Goal: Transaction & Acquisition: Download file/media

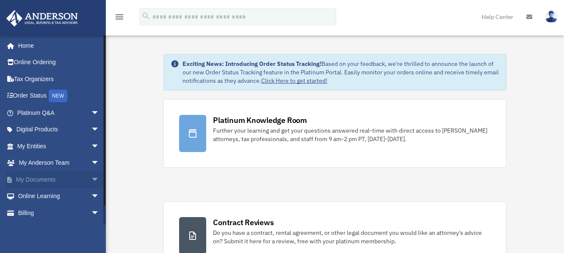
click at [46, 181] on link "My Documents arrow_drop_down" at bounding box center [59, 179] width 106 height 17
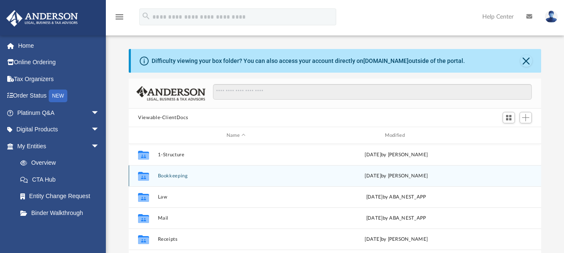
scroll to position [42, 0]
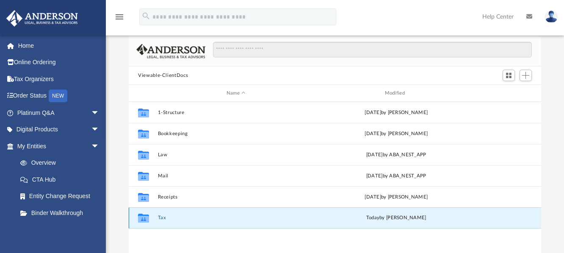
click at [170, 219] on button "Tax" at bounding box center [236, 217] width 157 height 5
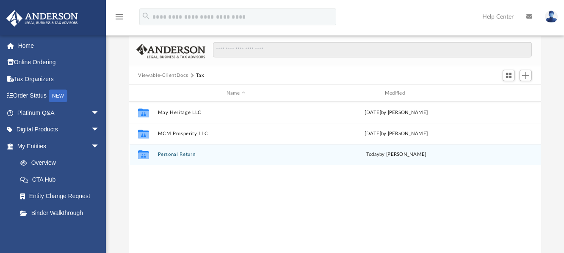
click at [204, 157] on button "Personal Return" at bounding box center [236, 154] width 157 height 5
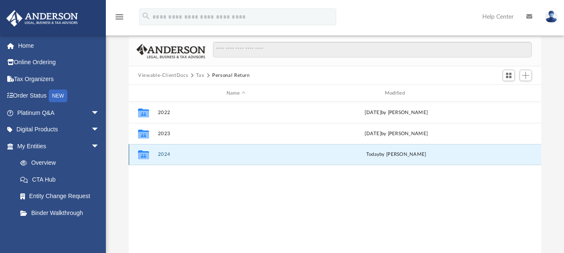
click at [190, 156] on button "2024" at bounding box center [236, 154] width 157 height 5
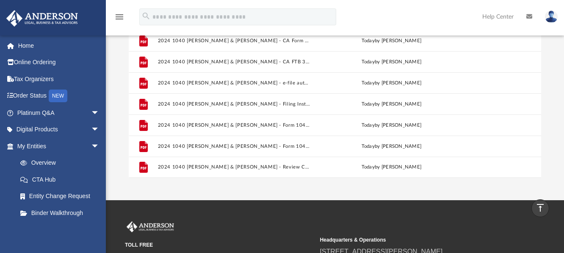
scroll to position [127, 0]
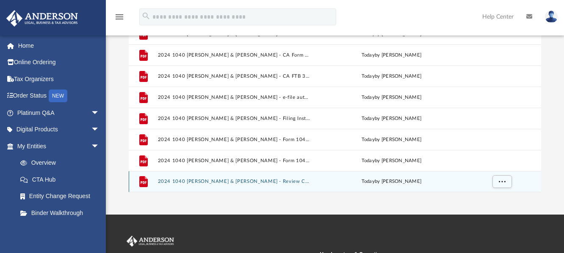
click at [237, 182] on button "2024 1040 [PERSON_NAME] & [PERSON_NAME] - Review Copy.pdf" at bounding box center [234, 181] width 153 height 5
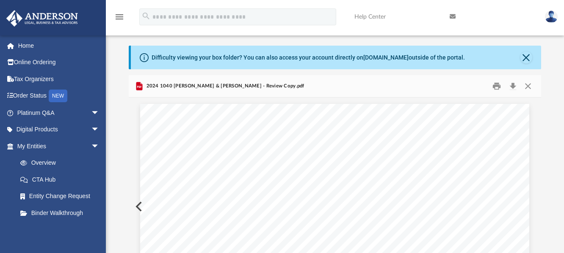
scroll to position [0, 0]
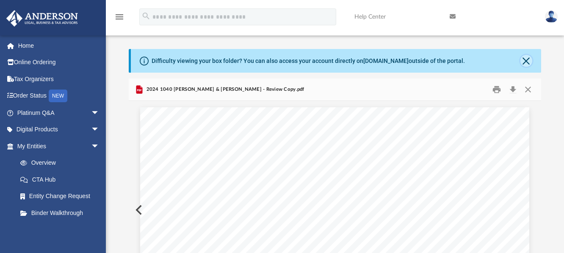
click at [528, 60] on button "Close" at bounding box center [526, 61] width 12 height 12
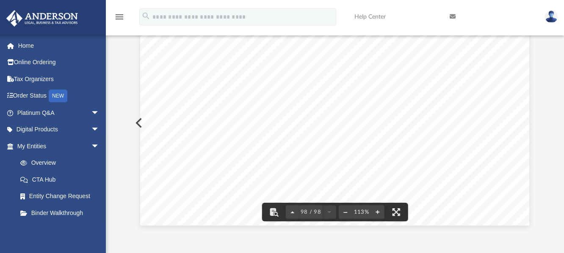
scroll to position [193, 0]
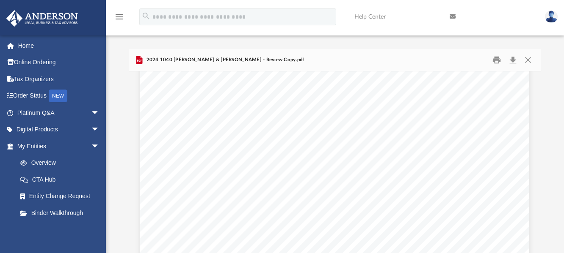
scroll to position [1185, 0]
click at [528, 58] on button "Close" at bounding box center [527, 60] width 15 height 13
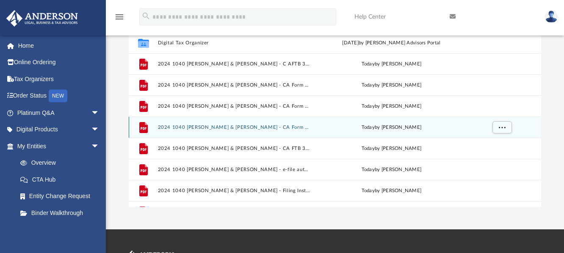
scroll to position [68, 0]
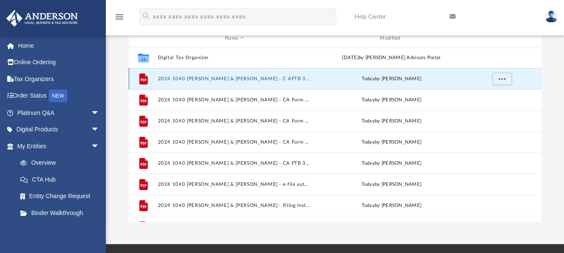
click at [248, 80] on button "2024 1040 [PERSON_NAME] & [PERSON_NAME] - C AFTB 3582 Payment Voucher.pdf" at bounding box center [234, 78] width 153 height 5
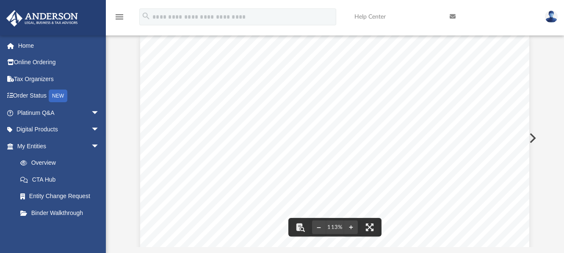
scroll to position [0, 0]
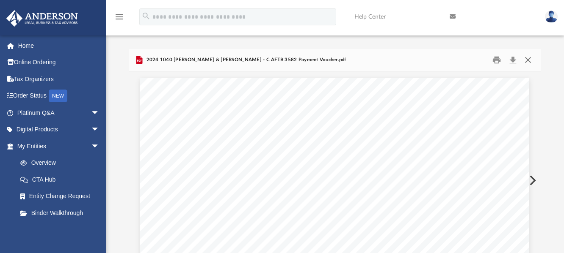
click at [528, 61] on button "Close" at bounding box center [527, 60] width 15 height 13
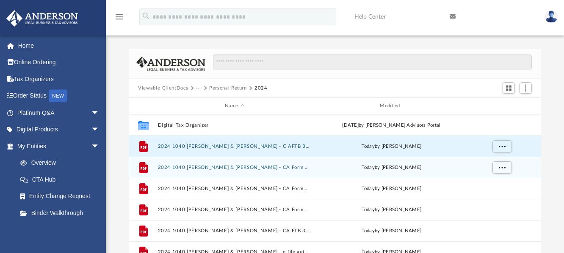
click at [288, 171] on div "File 2024 1040 [PERSON_NAME] & [PERSON_NAME] - CA Form 3522.pdf [DATE] by [PERS…" at bounding box center [335, 167] width 412 height 21
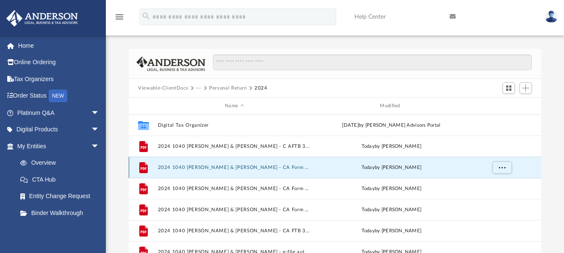
click at [274, 167] on button "2024 1040 [PERSON_NAME] & [PERSON_NAME] - CA Form 3522.pdf" at bounding box center [234, 167] width 153 height 5
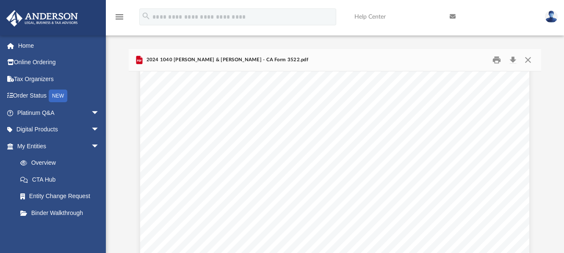
scroll to position [338, 0]
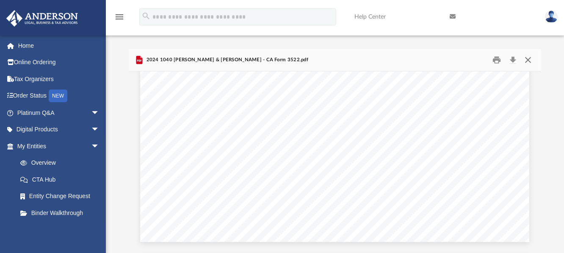
click at [529, 60] on button "Close" at bounding box center [527, 60] width 15 height 13
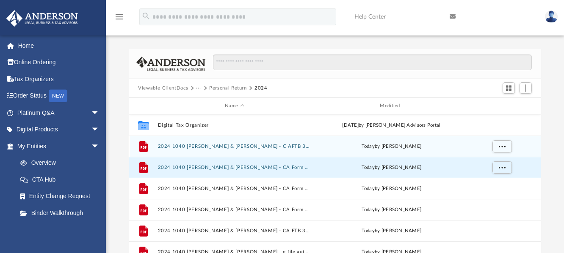
click at [266, 146] on button "2024 1040 [PERSON_NAME] & [PERSON_NAME] - C AFTB 3582 Payment Voucher.pdf" at bounding box center [234, 146] width 153 height 5
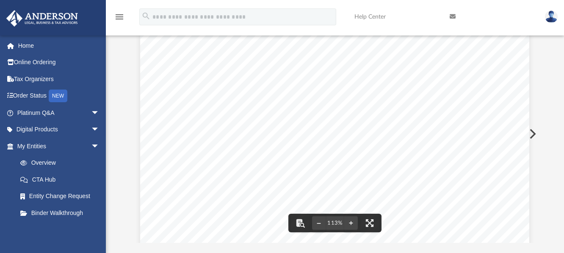
scroll to position [0, 0]
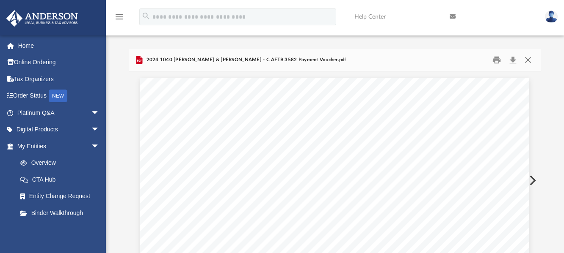
click at [529, 58] on button "Close" at bounding box center [527, 60] width 15 height 13
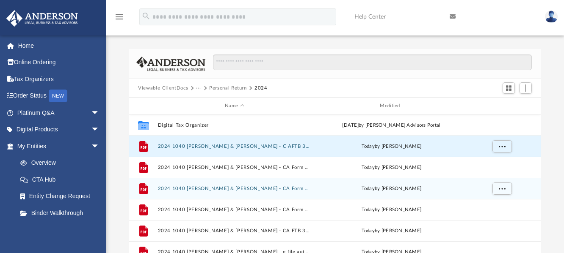
click at [198, 187] on button "2024 1040 [PERSON_NAME] & [PERSON_NAME] - CA Form 540-ES Estimated Tax Payment.…" at bounding box center [234, 188] width 153 height 5
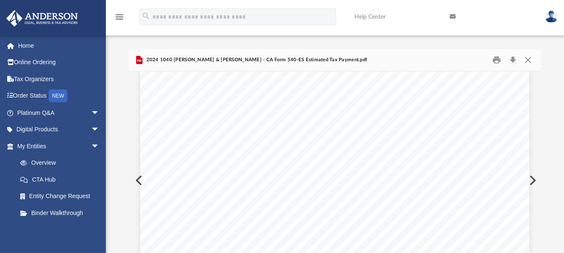
scroll to position [2318, 0]
click at [527, 61] on button "Close" at bounding box center [527, 60] width 15 height 13
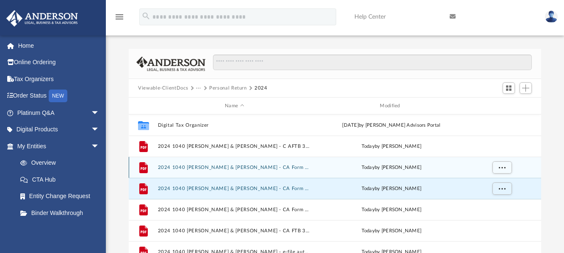
click at [256, 166] on button "2024 1040 [PERSON_NAME] & [PERSON_NAME] - CA Form 3522.pdf" at bounding box center [234, 167] width 153 height 5
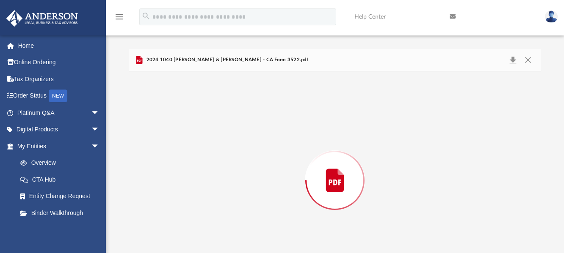
scroll to position [36, 0]
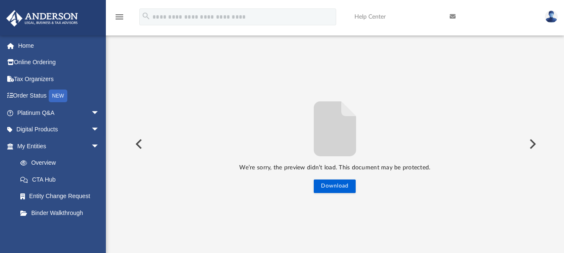
click at [531, 145] on button "Preview" at bounding box center [531, 144] width 19 height 24
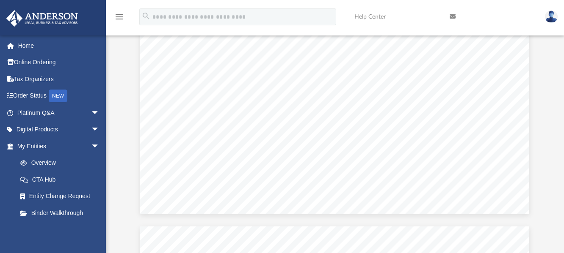
scroll to position [836, 0]
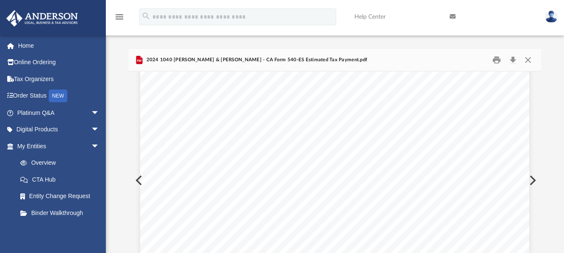
scroll to position [1811, 0]
click at [525, 59] on button "Close" at bounding box center [527, 60] width 15 height 13
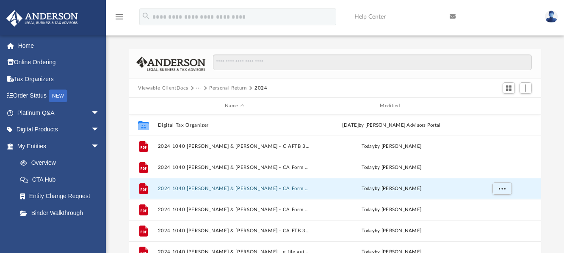
click at [223, 189] on button "2024 1040 [PERSON_NAME] & [PERSON_NAME] - CA Form 540-ES Estimated Tax Payment.…" at bounding box center [234, 188] width 153 height 5
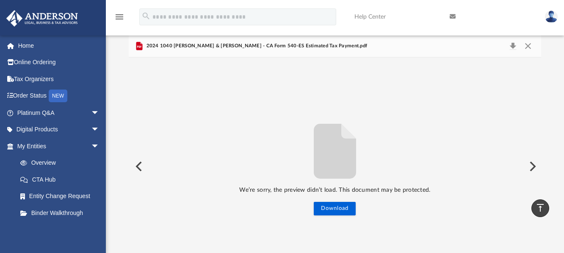
scroll to position [0, 0]
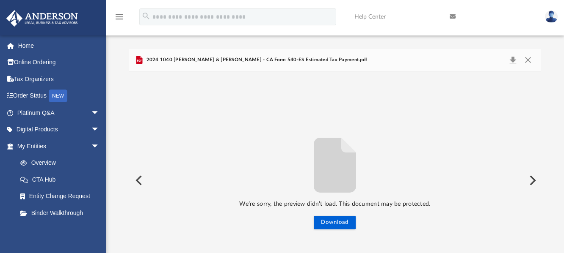
click at [532, 180] on button "Preview" at bounding box center [531, 181] width 19 height 24
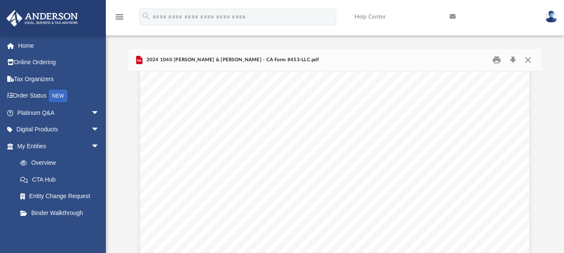
scroll to position [1312, 0]
click at [528, 62] on button "Close" at bounding box center [527, 60] width 15 height 13
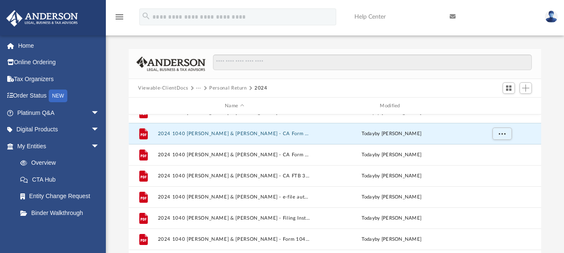
scroll to position [58, 0]
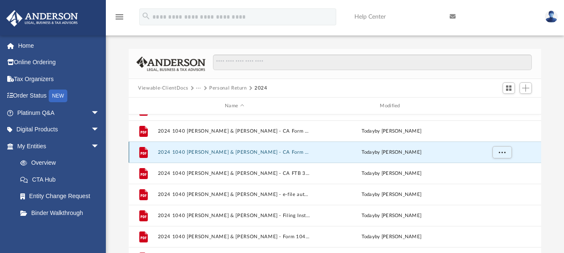
click at [212, 153] on button "2024 1040 [PERSON_NAME] & [PERSON_NAME] - CA Form 8453-LLC.pdf" at bounding box center [234, 152] width 153 height 5
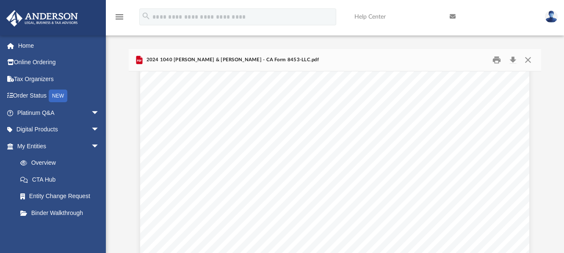
scroll to position [0, 0]
click at [530, 60] on button "Close" at bounding box center [527, 60] width 15 height 13
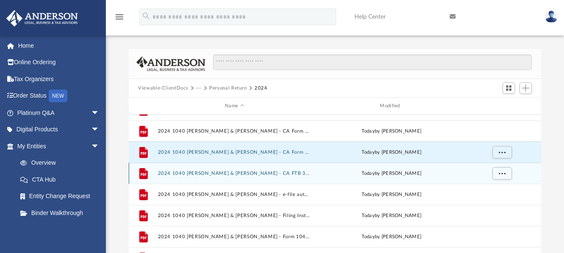
click at [189, 173] on button "2024 1040 [PERSON_NAME] & [PERSON_NAME] - CA FTB 3588 Payment Voucher.pdf" at bounding box center [234, 173] width 153 height 5
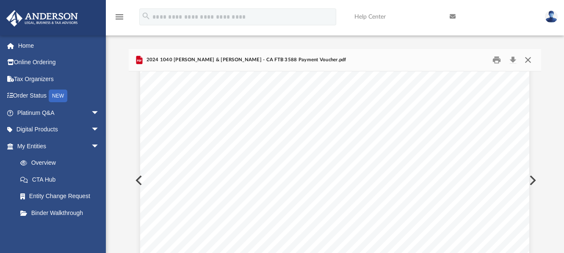
click at [529, 59] on button "Close" at bounding box center [527, 60] width 15 height 13
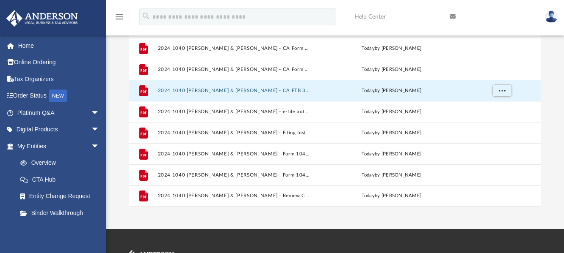
scroll to position [85, 0]
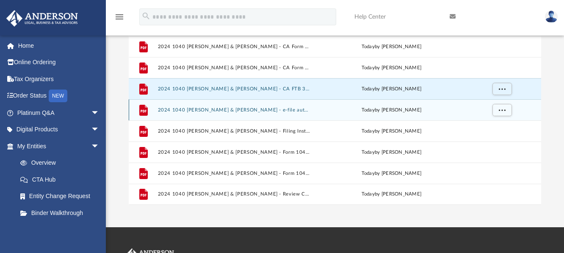
click at [210, 109] on button "2024 1040 [PERSON_NAME] & [PERSON_NAME] - e-file authorization - please sign.pdf" at bounding box center [234, 109] width 153 height 5
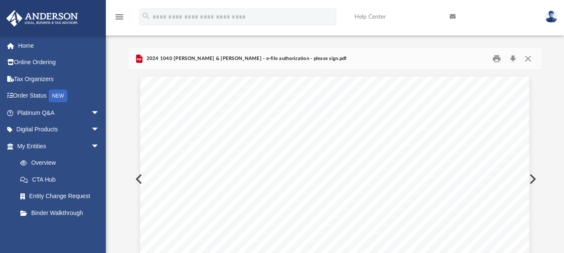
scroll to position [0, 0]
click at [528, 60] on button "Close" at bounding box center [527, 60] width 15 height 13
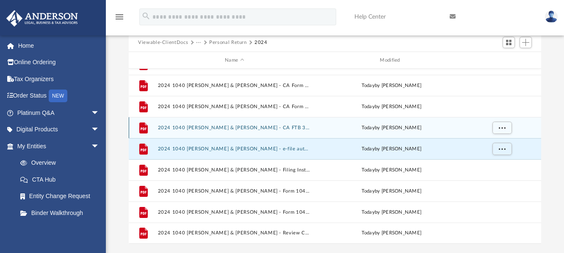
scroll to position [85, 0]
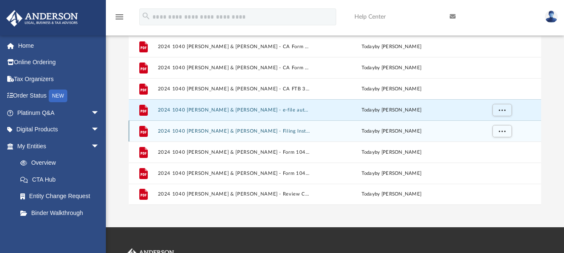
click at [203, 134] on button "2024 1040 [PERSON_NAME] & [PERSON_NAME] - Filing Instructions.pdf" at bounding box center [234, 131] width 153 height 5
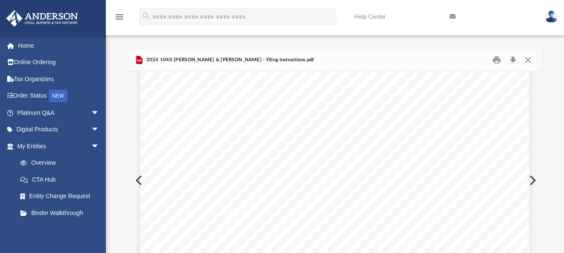
scroll to position [169, 0]
drag, startPoint x: 226, startPoint y: 125, endPoint x: 251, endPoint y: 127, distance: 25.1
click at [251, 127] on span "Your check for $16,421, payable to the United States Treasury, must be paid by …" at bounding box center [314, 126] width 257 height 6
click at [391, 165] on div "September 25, 2025 Marco Garcia & Maria Preciado 13086 Loire Valley Dr. Rancho …" at bounding box center [334, 117] width 389 height 503
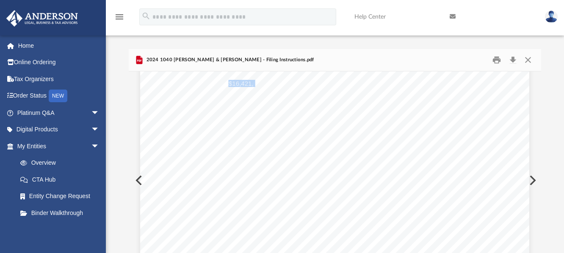
click at [201, 111] on div "September 25, 2025 Marco Garcia & Maria Preciado 13086 Loire Valley Dr. Rancho …" at bounding box center [334, 117] width 389 height 503
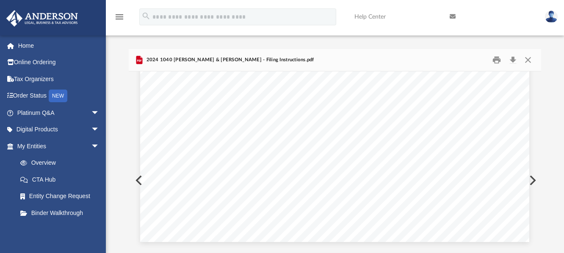
scroll to position [296, 0]
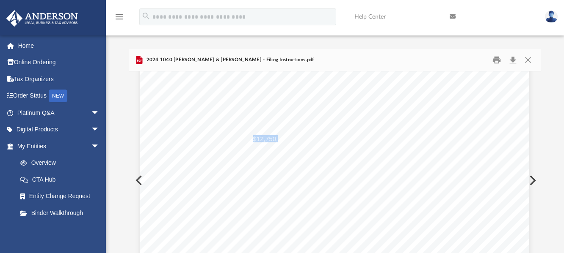
drag, startPoint x: 251, startPoint y: 135, endPoint x: 275, endPoint y: 137, distance: 24.2
click at [275, 137] on span "Enclose your check for $12,750, payable to the United States Treasury. Include …" at bounding box center [326, 139] width 280 height 6
click at [527, 59] on button "Close" at bounding box center [527, 60] width 15 height 13
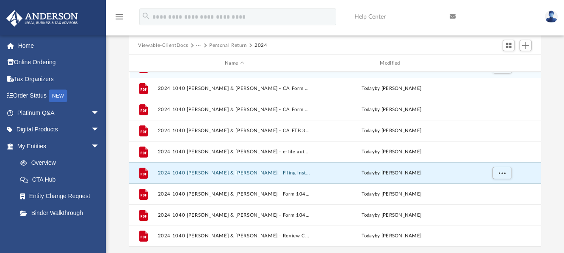
scroll to position [85, 0]
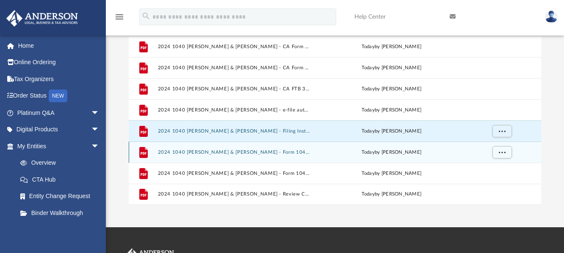
click at [219, 150] on button "2024 1040 [PERSON_NAME] & [PERSON_NAME] - Form 1040-ES Estimated Tax Payment.pdf" at bounding box center [234, 152] width 153 height 5
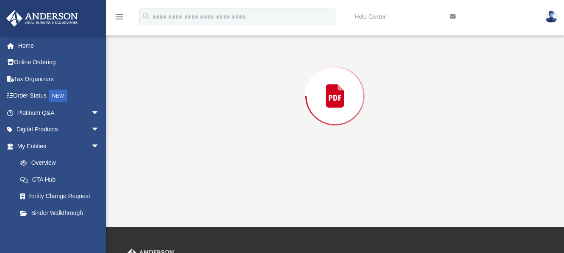
scroll to position [49, 0]
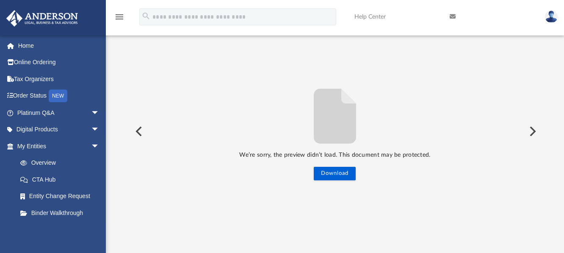
click at [529, 130] on button "Preview" at bounding box center [531, 132] width 19 height 24
click at [534, 134] on button "Preview" at bounding box center [531, 132] width 19 height 24
click at [137, 128] on button "Preview" at bounding box center [138, 132] width 19 height 24
click at [138, 129] on button "Preview" at bounding box center [138, 132] width 19 height 24
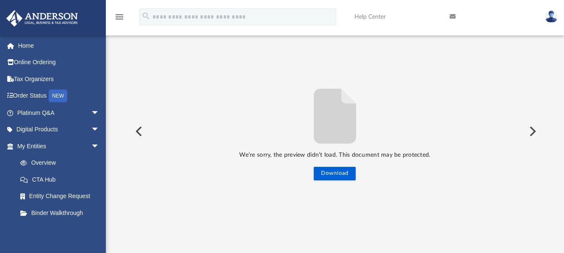
click at [138, 129] on button "Preview" at bounding box center [138, 132] width 19 height 24
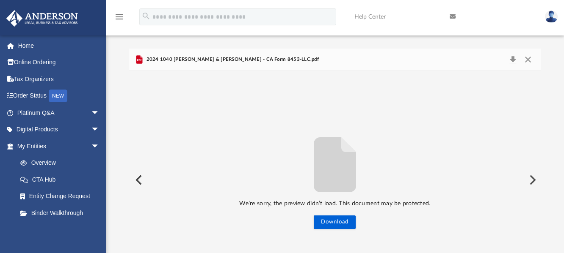
scroll to position [0, 0]
click at [522, 59] on button "Close" at bounding box center [527, 60] width 15 height 12
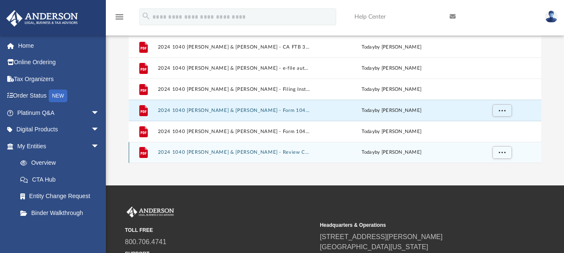
scroll to position [127, 0]
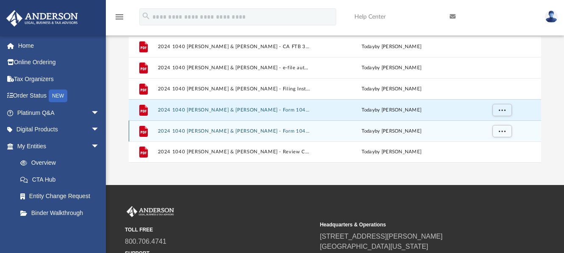
click at [220, 132] on button "2024 1040 [PERSON_NAME] & [PERSON_NAME] - Form 1040-V Payment Voucher.pdf" at bounding box center [234, 131] width 153 height 5
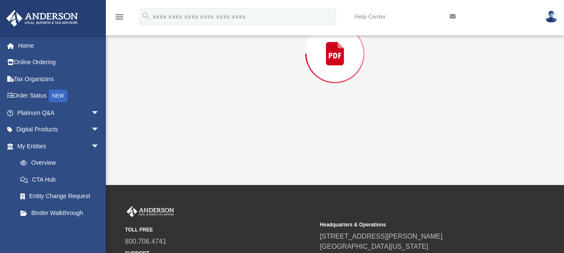
scroll to position [49, 0]
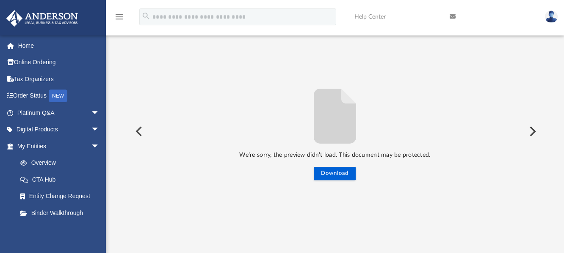
click at [531, 135] on button "Preview" at bounding box center [531, 132] width 19 height 24
click at [337, 175] on button "Download" at bounding box center [334, 174] width 42 height 14
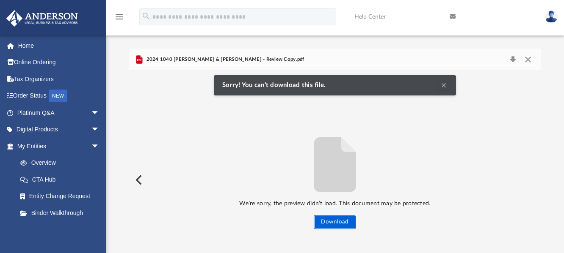
scroll to position [0, 0]
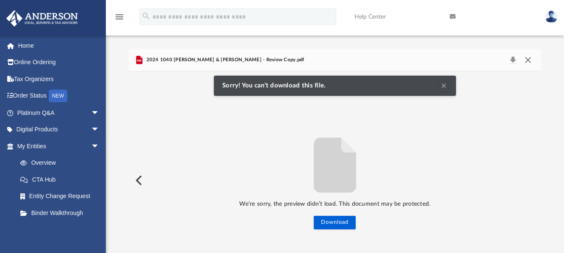
click at [526, 58] on button "Close" at bounding box center [527, 60] width 15 height 12
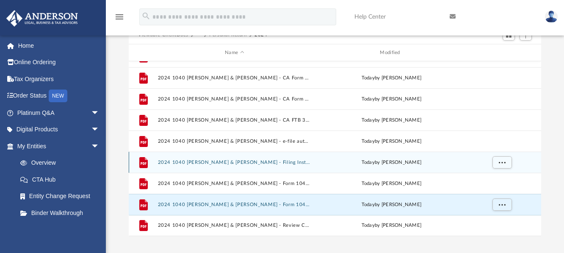
scroll to position [100, 0]
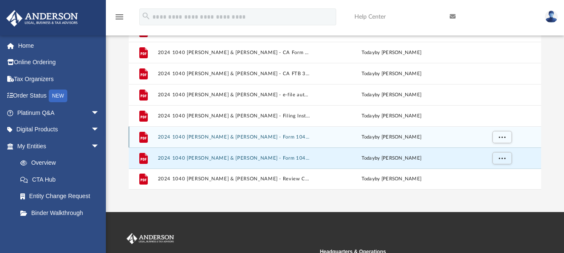
click at [236, 137] on button "2024 1040 [PERSON_NAME] & [PERSON_NAME] - Form 1040-ES Estimated Tax Payment.pdf" at bounding box center [234, 137] width 153 height 5
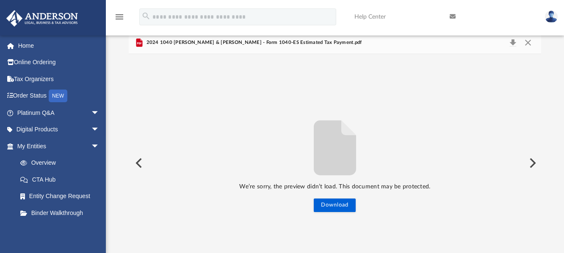
scroll to position [0, 0]
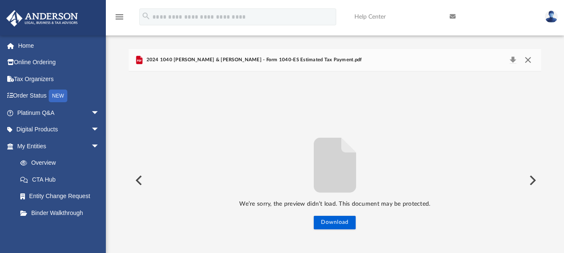
click at [529, 59] on button "Close" at bounding box center [527, 60] width 15 height 12
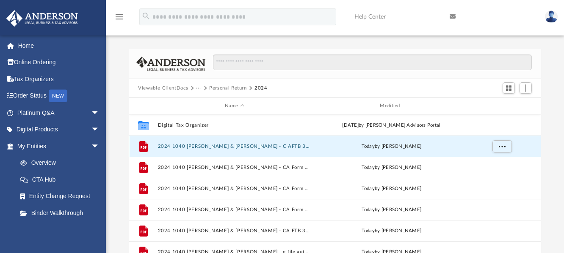
click at [230, 148] on button "2024 1040 [PERSON_NAME] & [PERSON_NAME] - C AFTB 3582 Payment Voucher.pdf" at bounding box center [234, 146] width 153 height 5
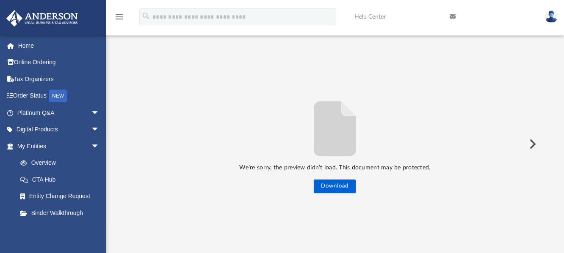
click at [531, 143] on button "Preview" at bounding box center [531, 144] width 19 height 24
